Goal: Task Accomplishment & Management: Use online tool/utility

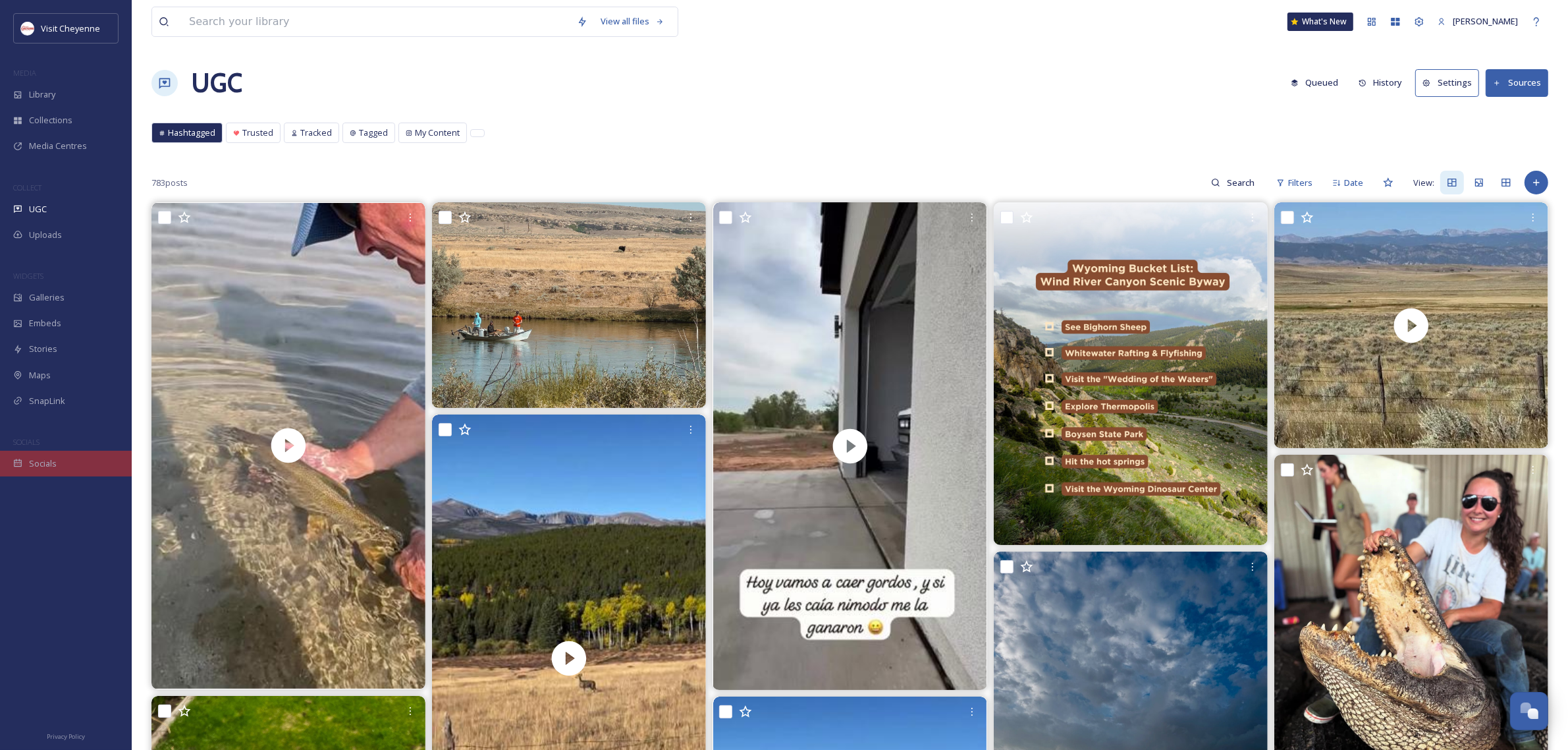
click at [62, 462] on div "Socials" at bounding box center [66, 463] width 132 height 25
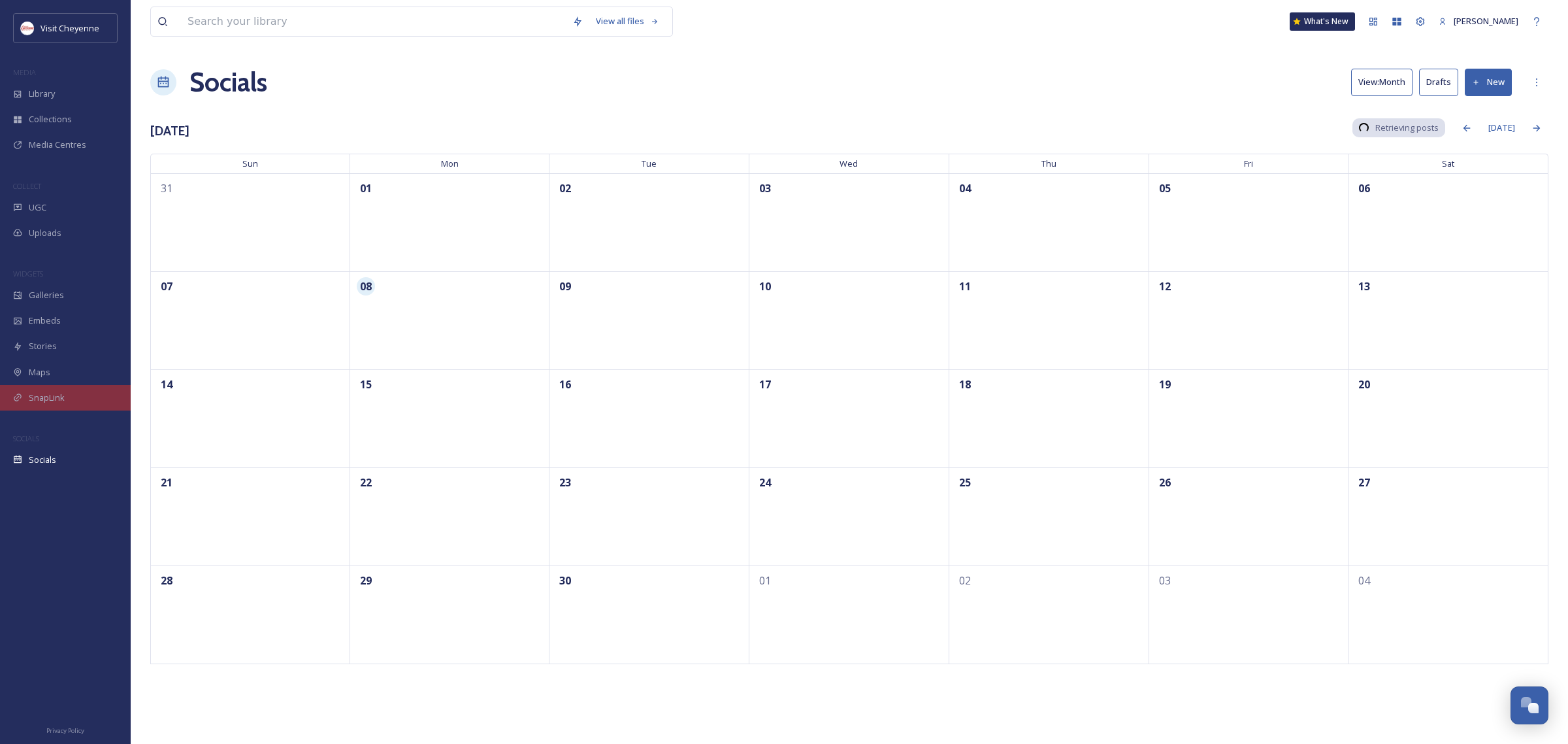
click at [51, 400] on span "SnapLink" at bounding box center [46, 397] width 36 height 13
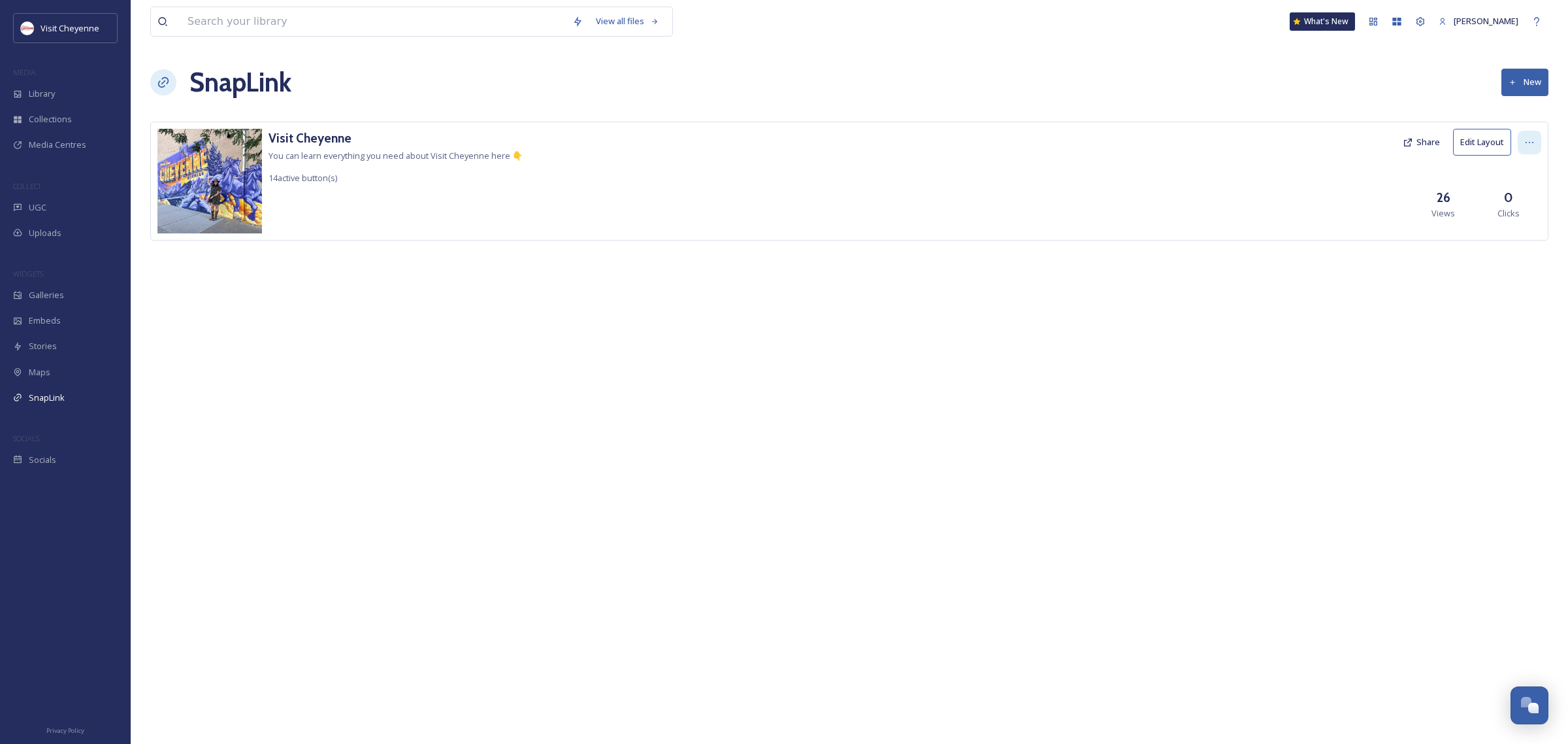
click at [1533, 142] on icon at bounding box center [1529, 142] width 10 height 10
click at [1429, 145] on button "Share" at bounding box center [1421, 142] width 50 height 25
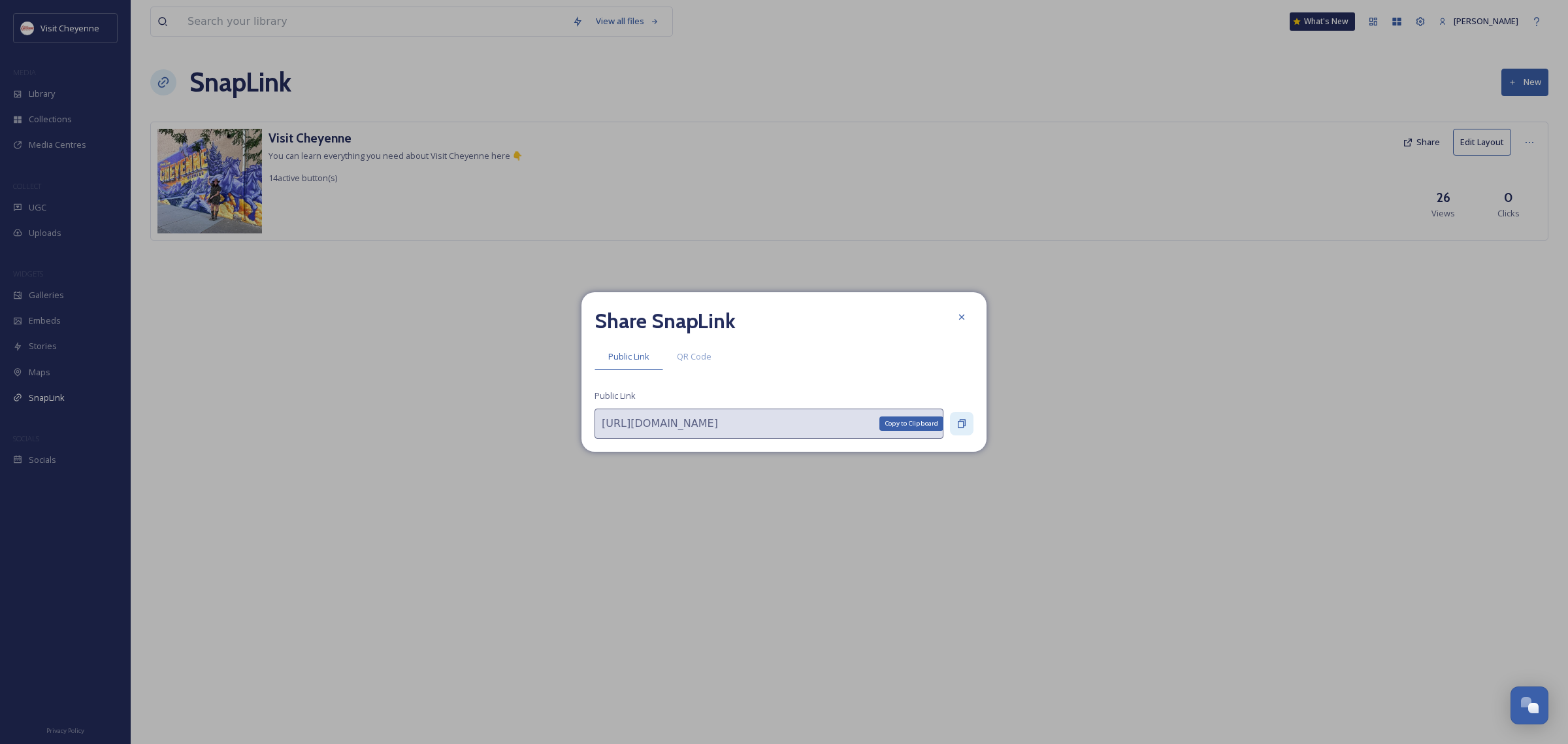
click at [957, 423] on icon at bounding box center [961, 424] width 8 height 8
click at [969, 323] on div at bounding box center [962, 317] width 23 height 23
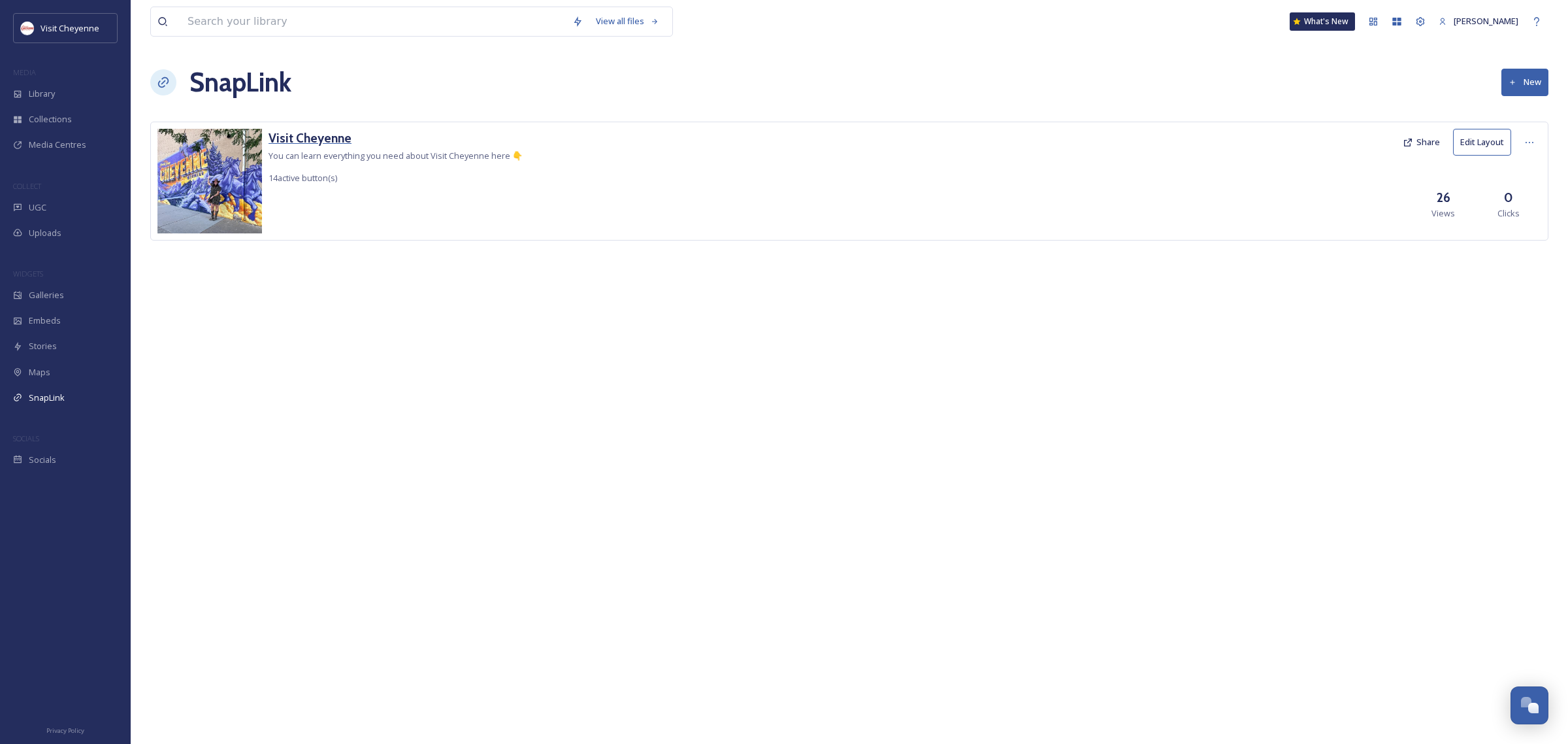
click at [331, 138] on h3 "Visit Cheyenne" at bounding box center [395, 138] width 254 height 19
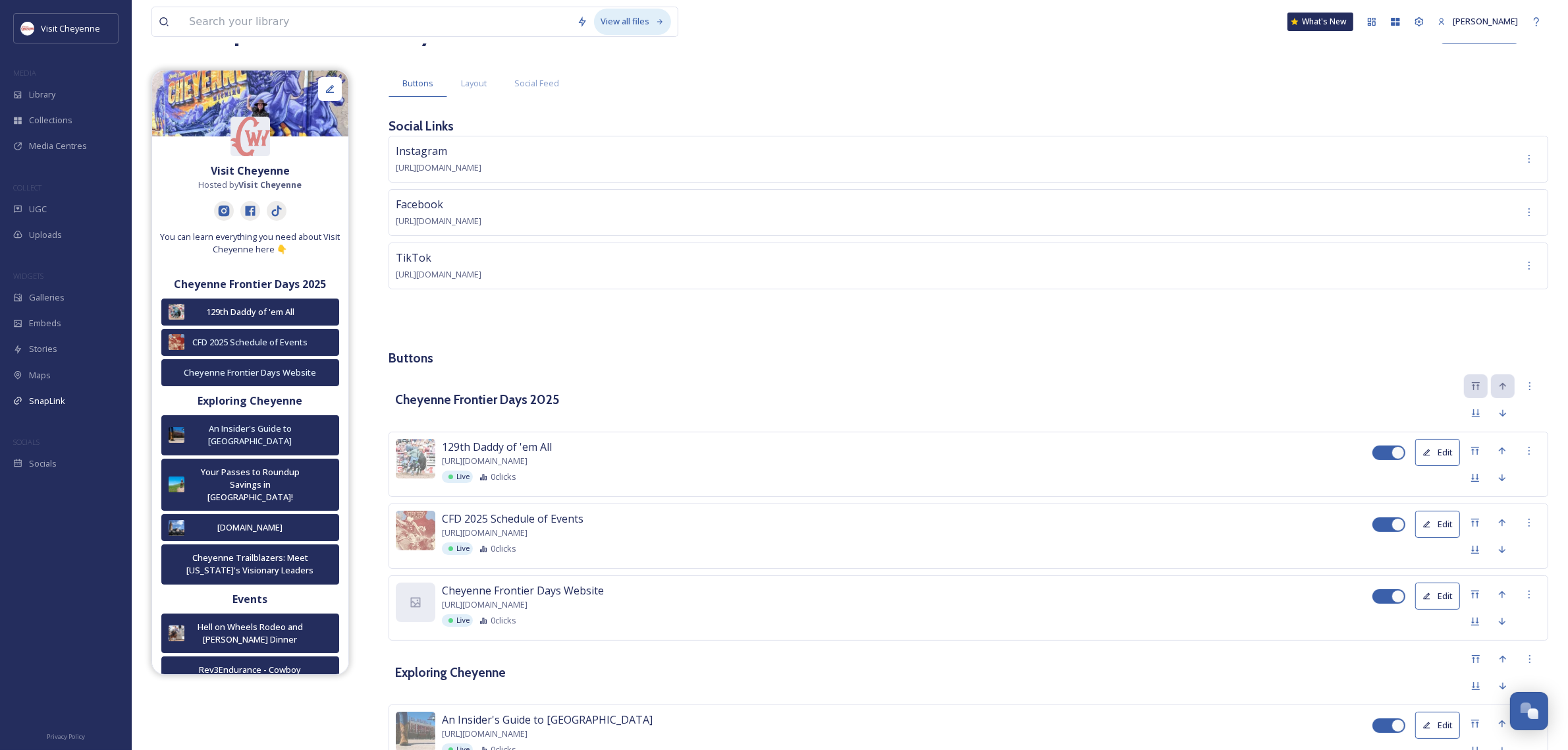
scroll to position [82, 0]
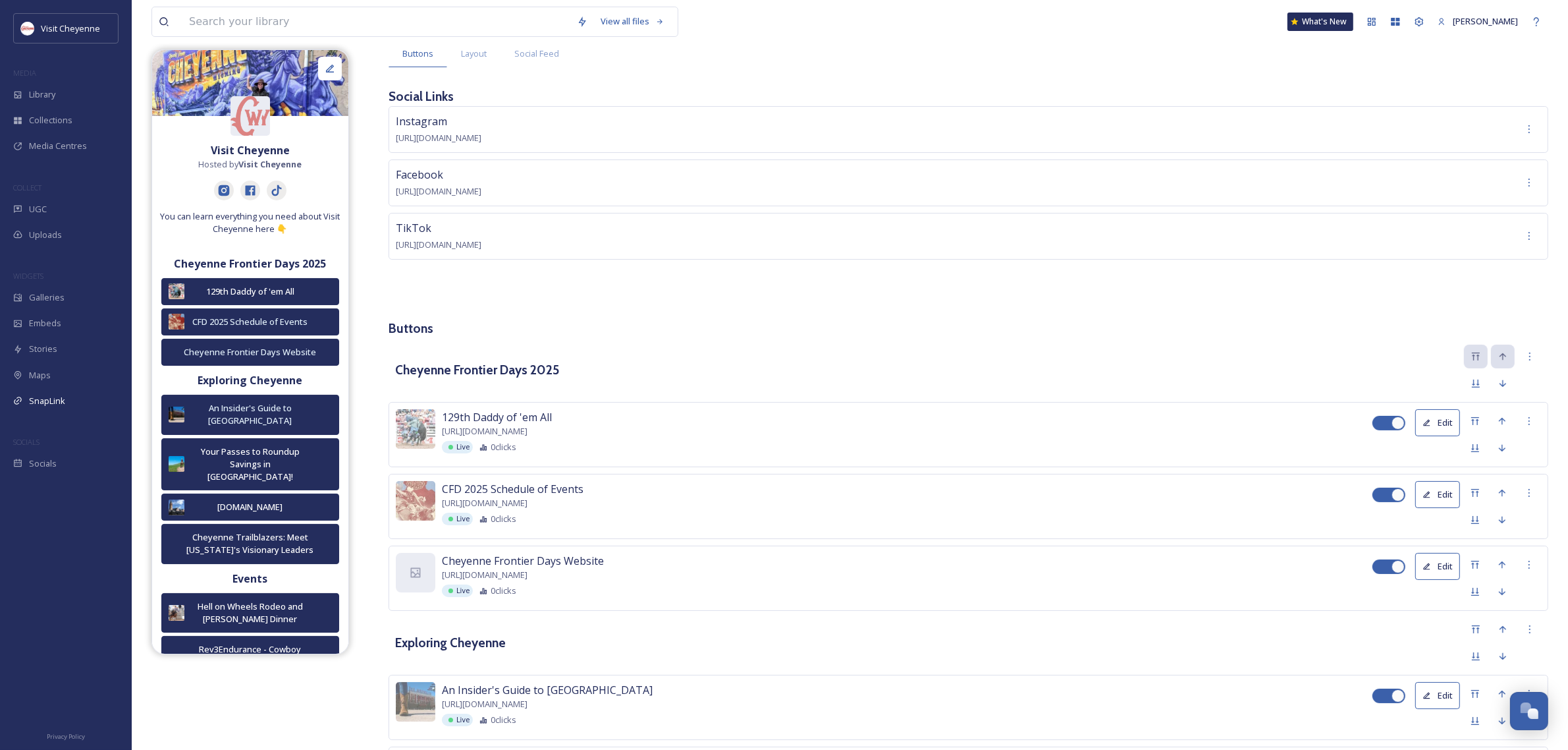
click at [1397, 421] on div at bounding box center [1398, 423] width 14 height 14
checkbox input "false"
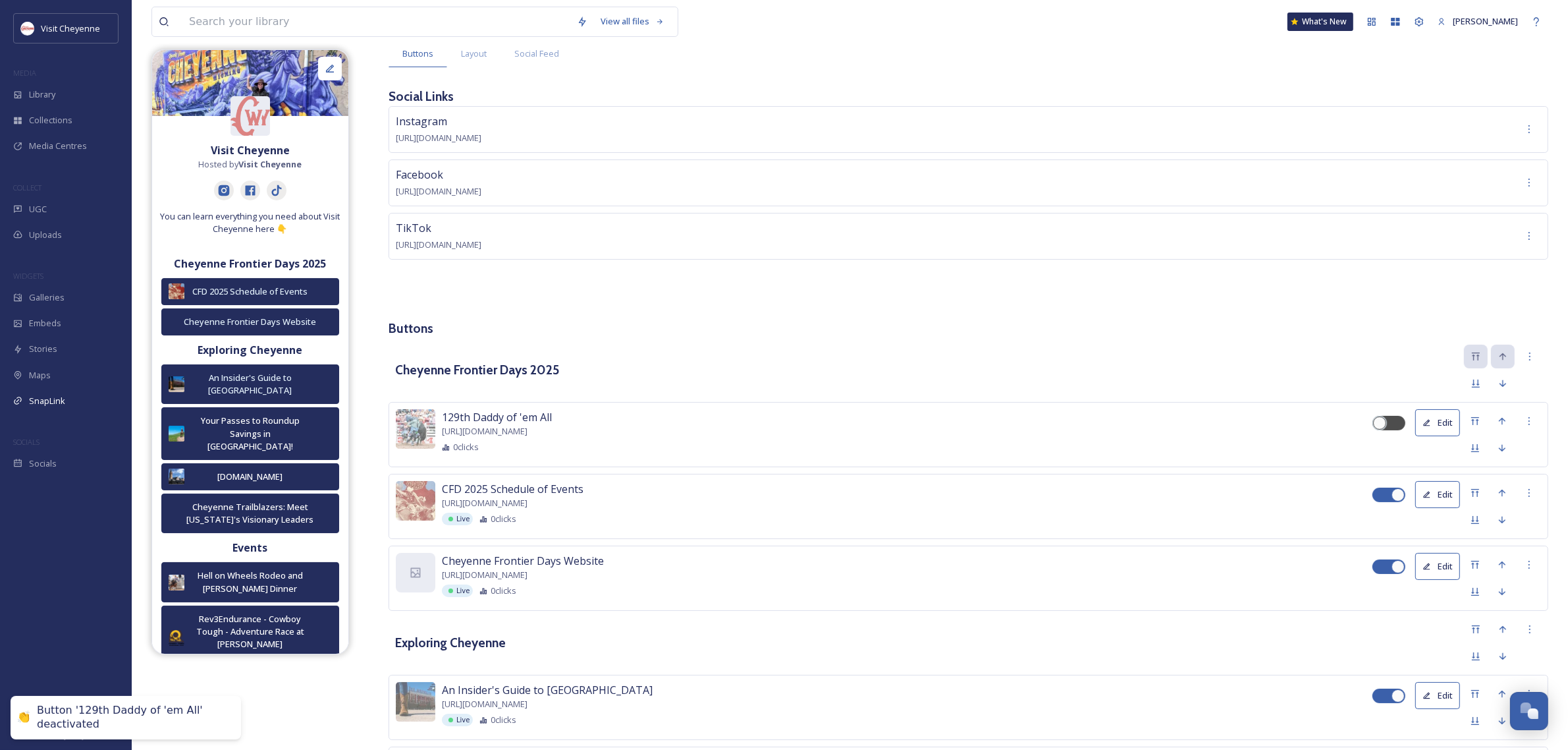
click at [1393, 498] on div at bounding box center [1398, 495] width 14 height 14
checkbox input "false"
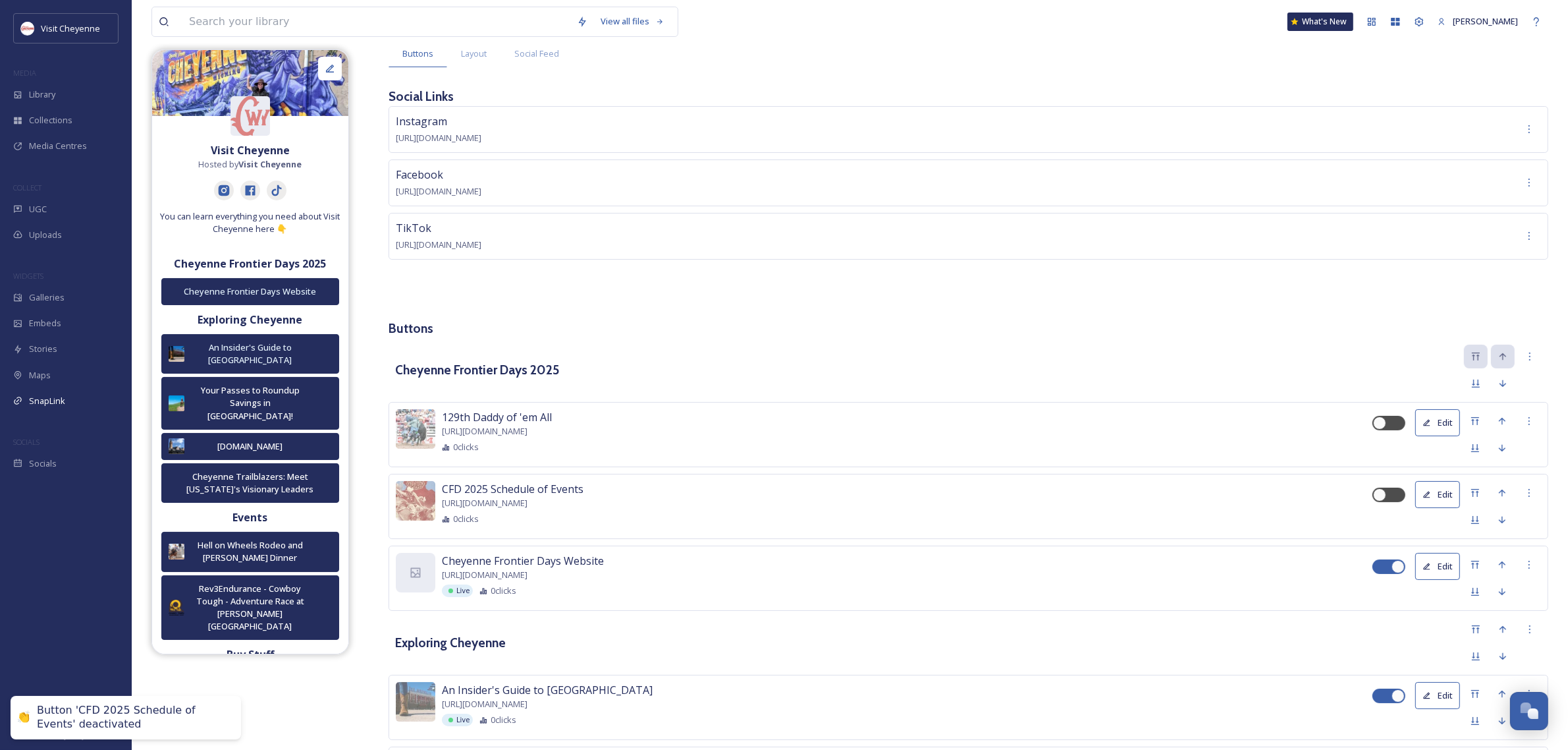
click at [1388, 570] on div at bounding box center [1388, 566] width 33 height 14
checkbox input "false"
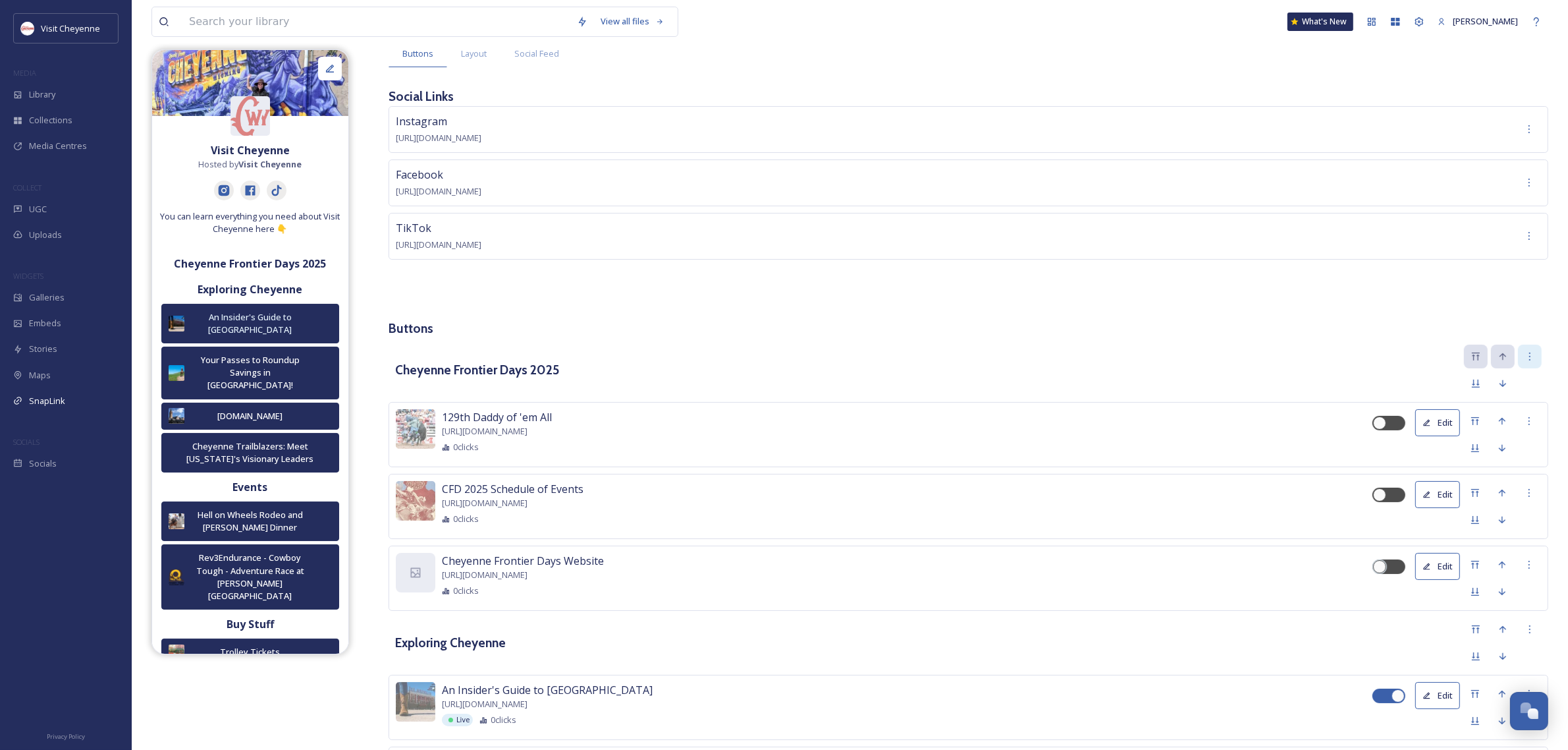
click at [1533, 366] on div at bounding box center [1530, 356] width 24 height 24
click at [1100, 359] on div "Cheyenne Frontier Days 2025 Edit Heading Delete Heading" at bounding box center [968, 370] width 1159 height 51
click at [1479, 394] on div "Move to Bottom" at bounding box center [1476, 383] width 24 height 24
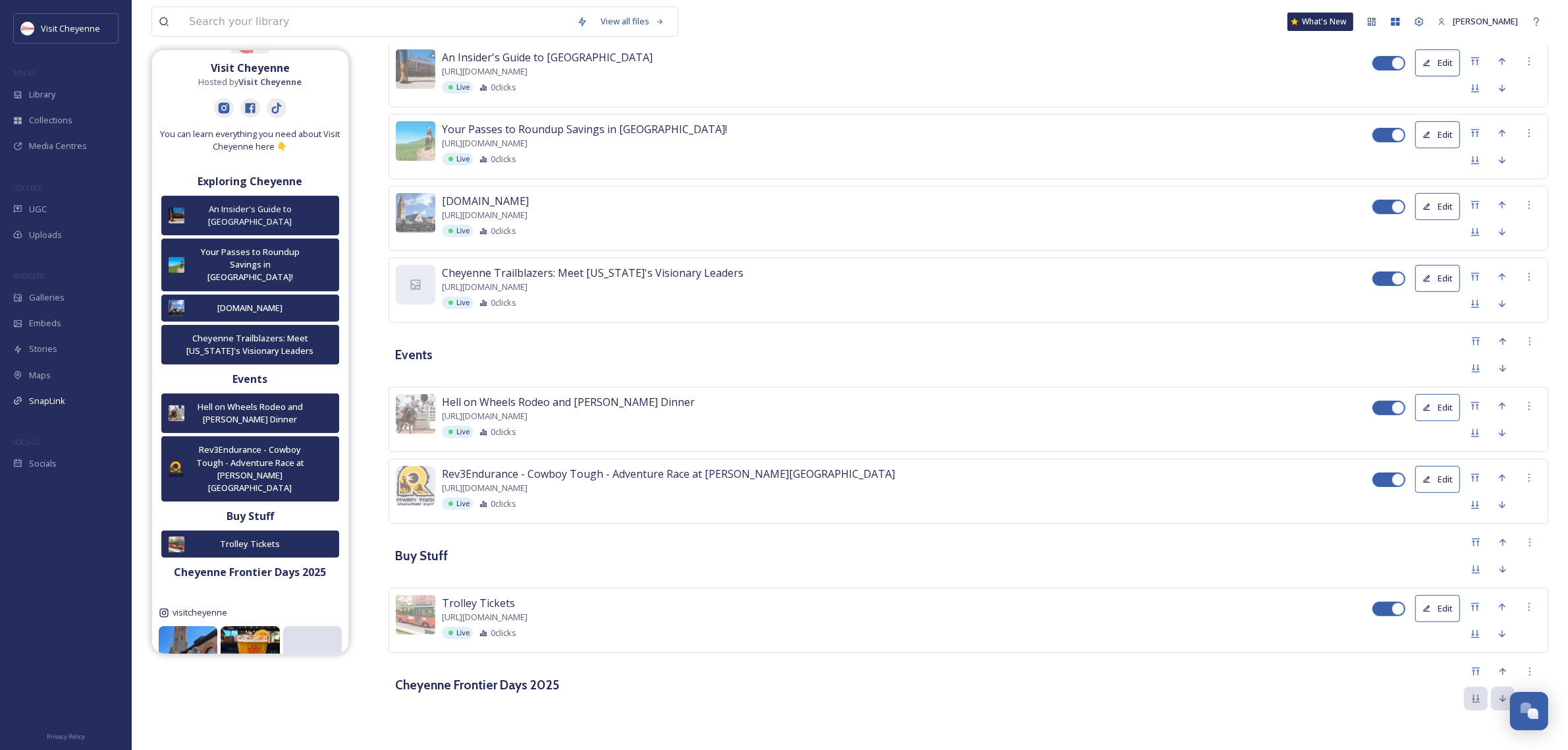
scroll to position [663, 0]
click at [1526, 677] on div at bounding box center [1530, 671] width 24 height 24
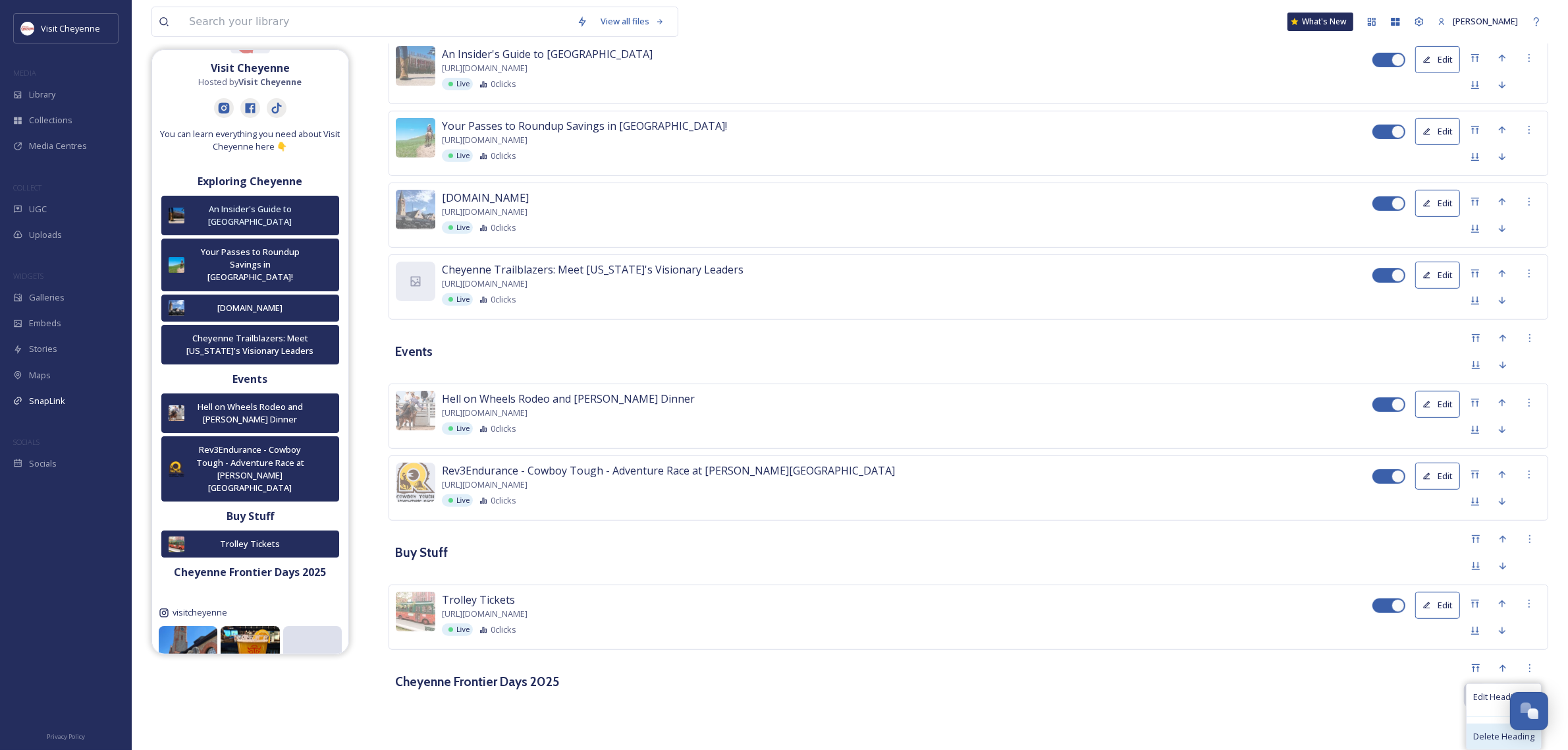
click at [1495, 731] on div "Delete Heading" at bounding box center [1504, 736] width 74 height 25
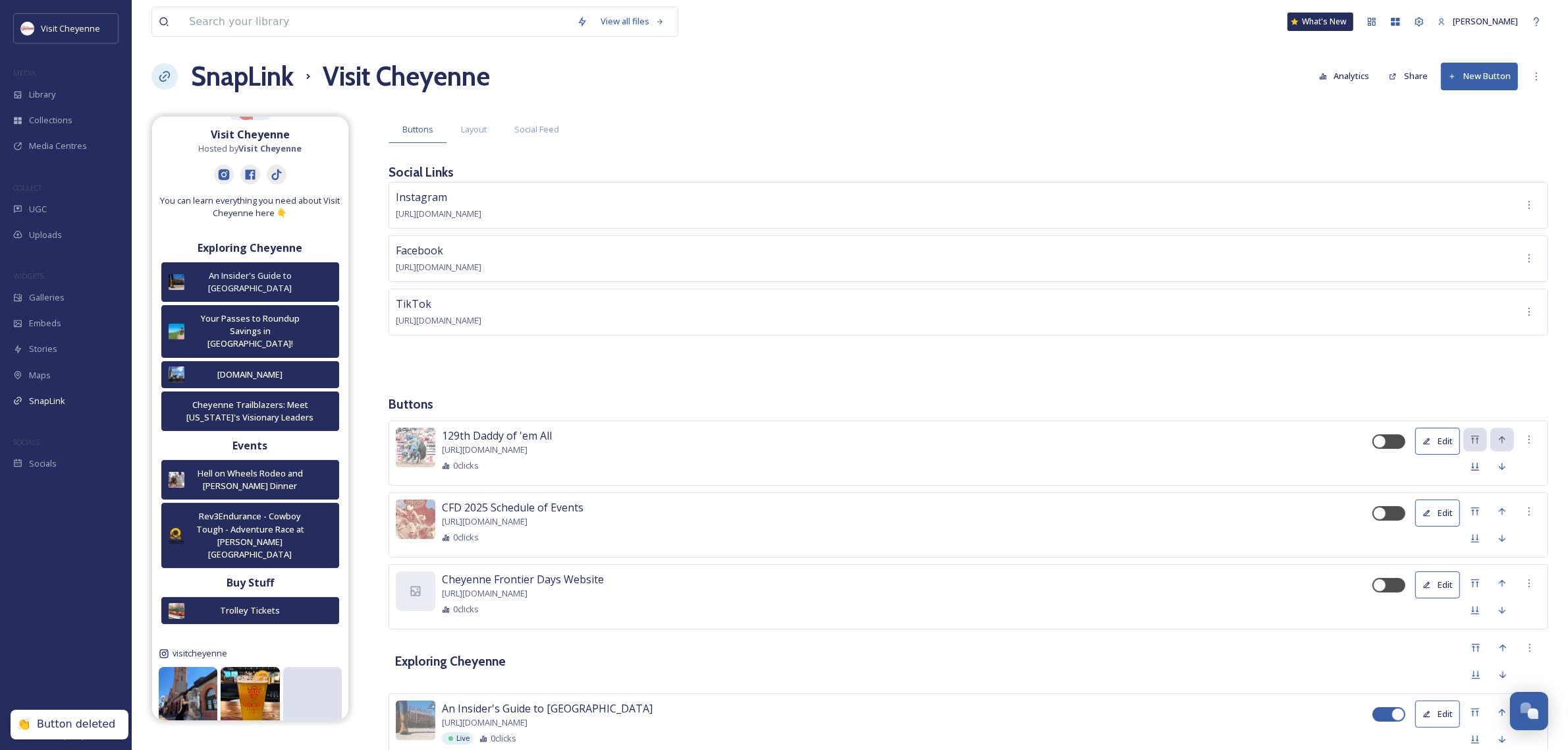
scroll to position [0, 0]
